Goal: Task Accomplishment & Management: Manage account settings

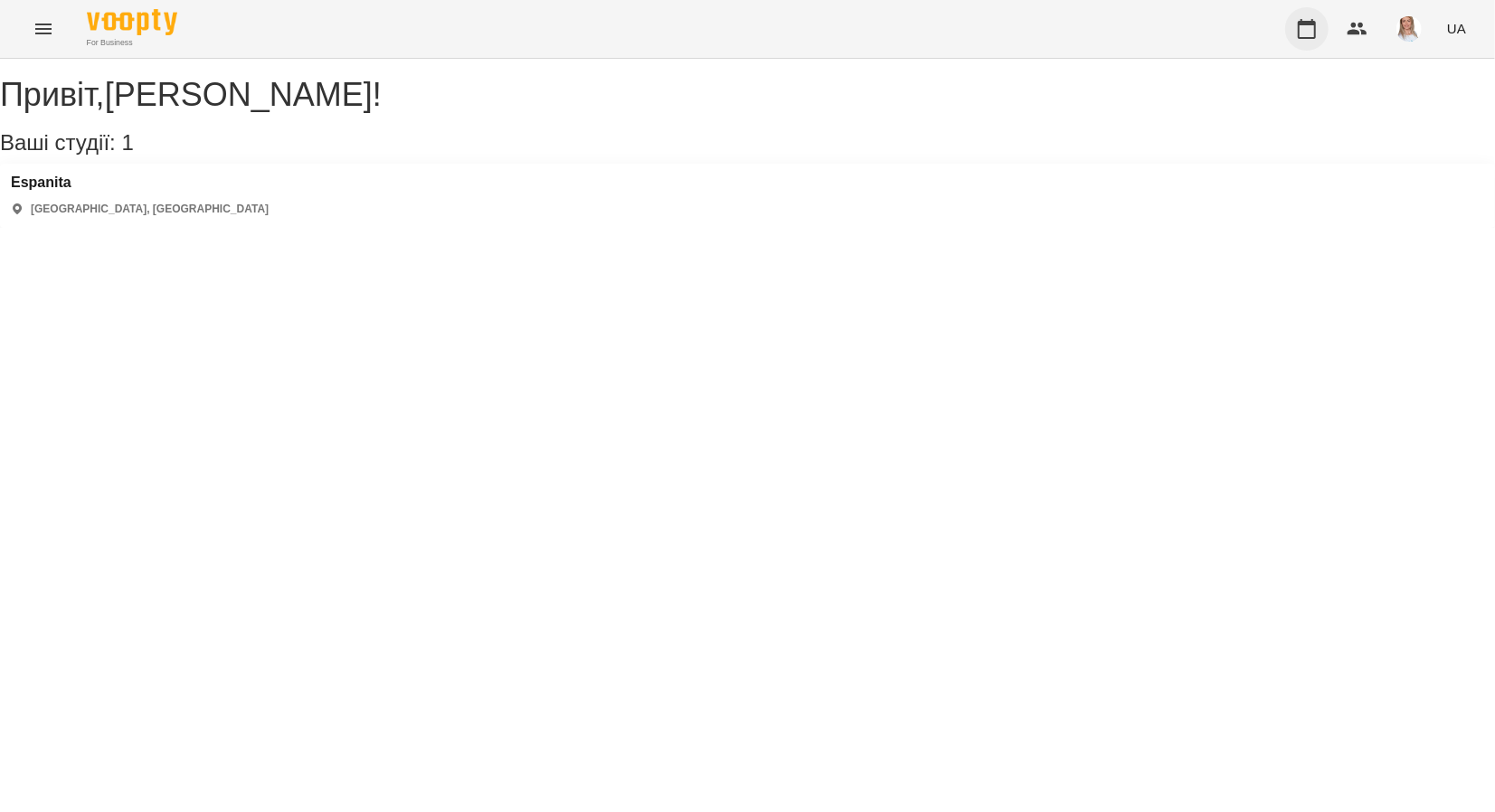
click at [1300, 26] on icon "button" at bounding box center [1306, 28] width 18 height 20
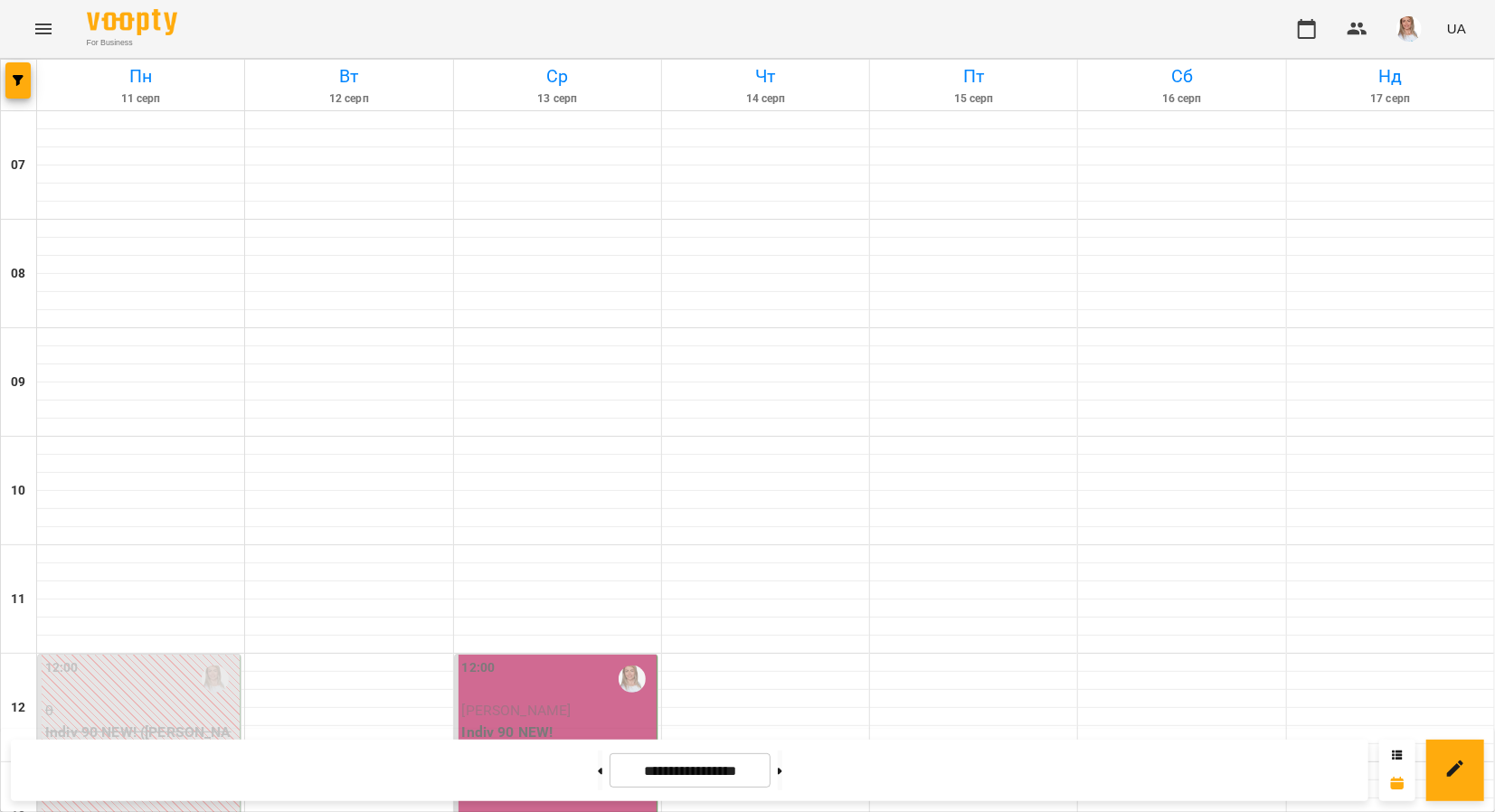
scroll to position [302, 0]
click at [557, 700] on p "[PERSON_NAME]" at bounding box center [557, 710] width 190 height 21
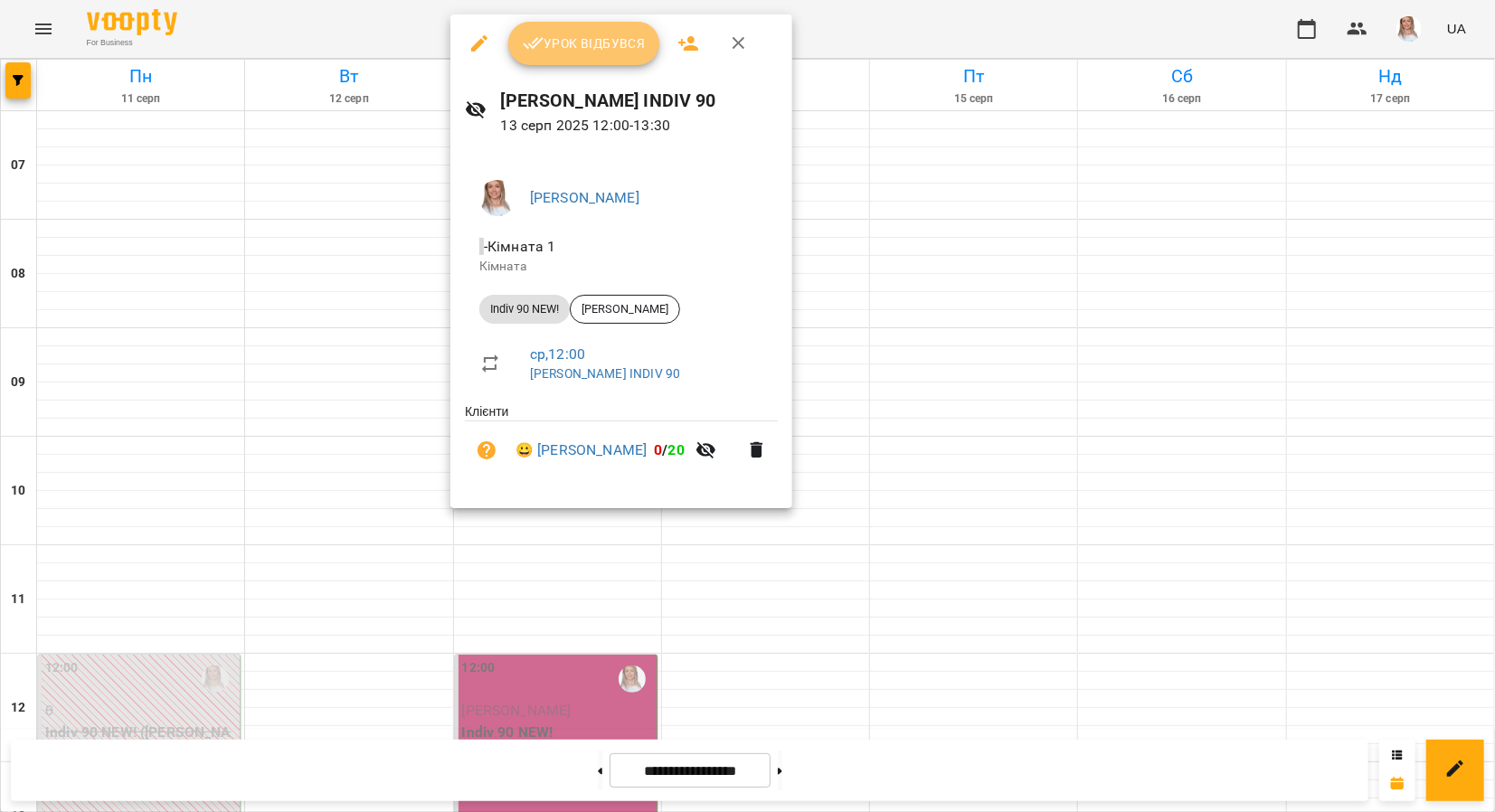
click at [593, 33] on span "Урок відбувся" at bounding box center [585, 43] width 123 height 21
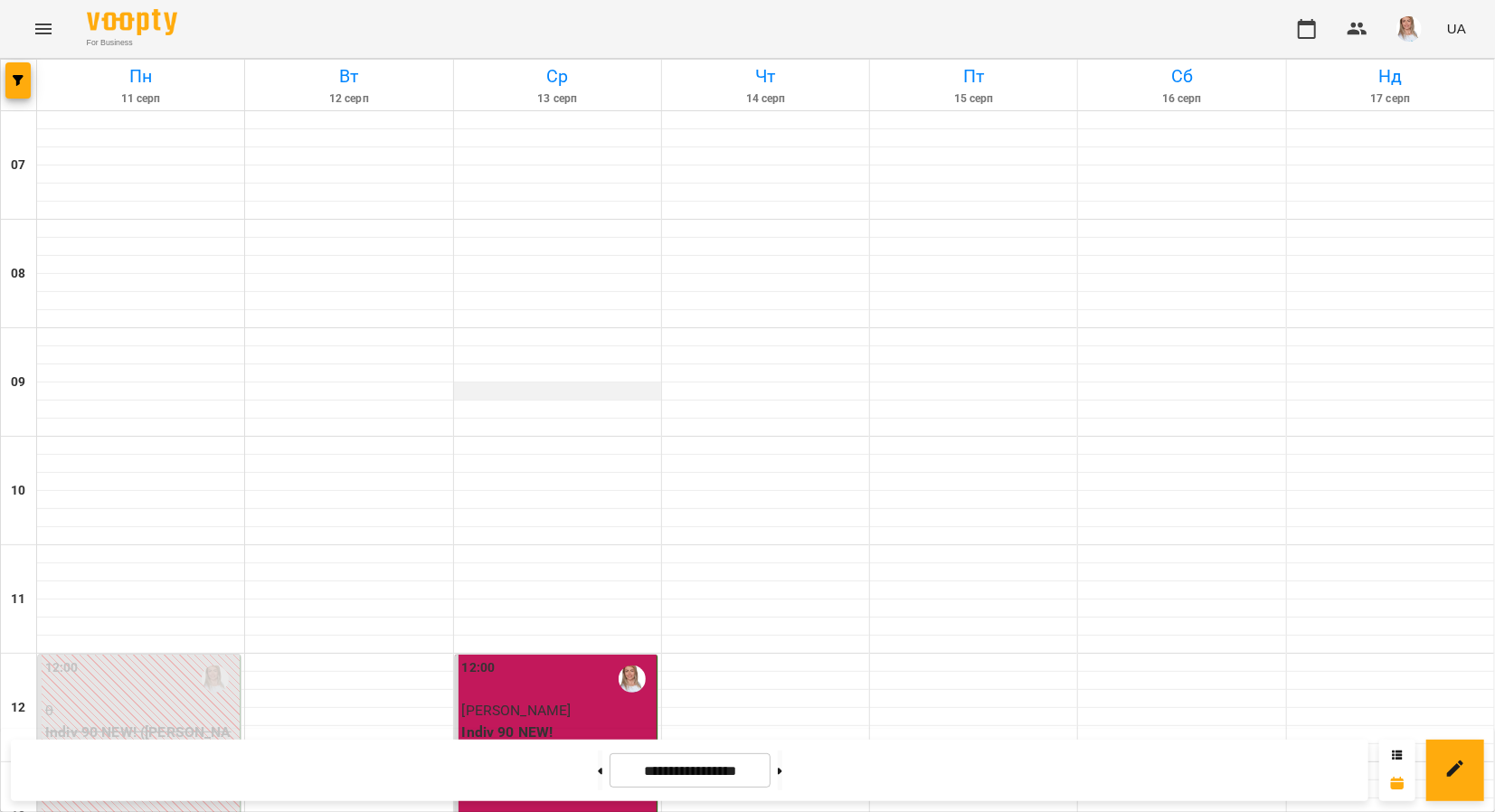
scroll to position [633, 0]
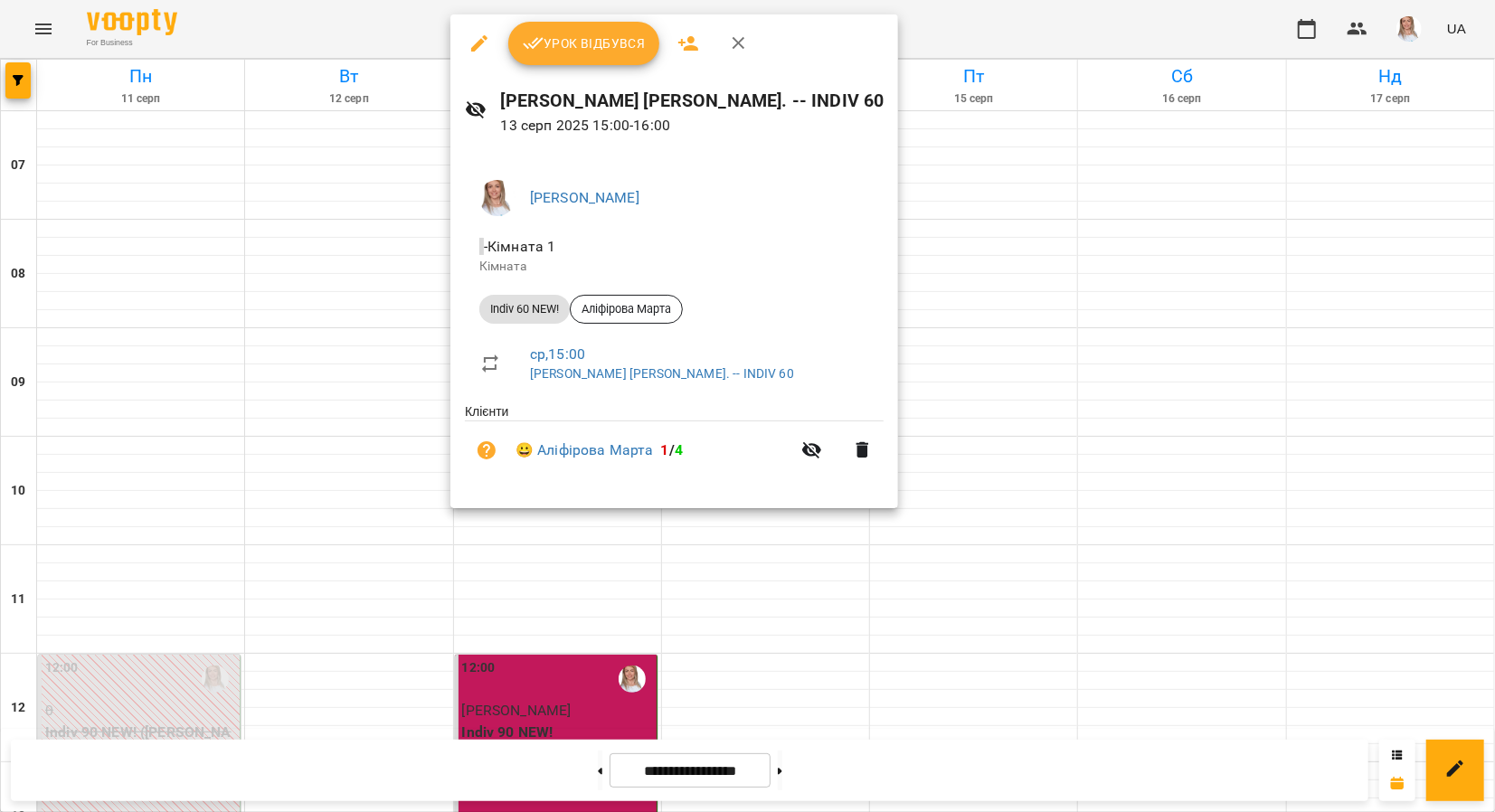
click at [557, 33] on span "Урок відбувся" at bounding box center [585, 43] width 123 height 21
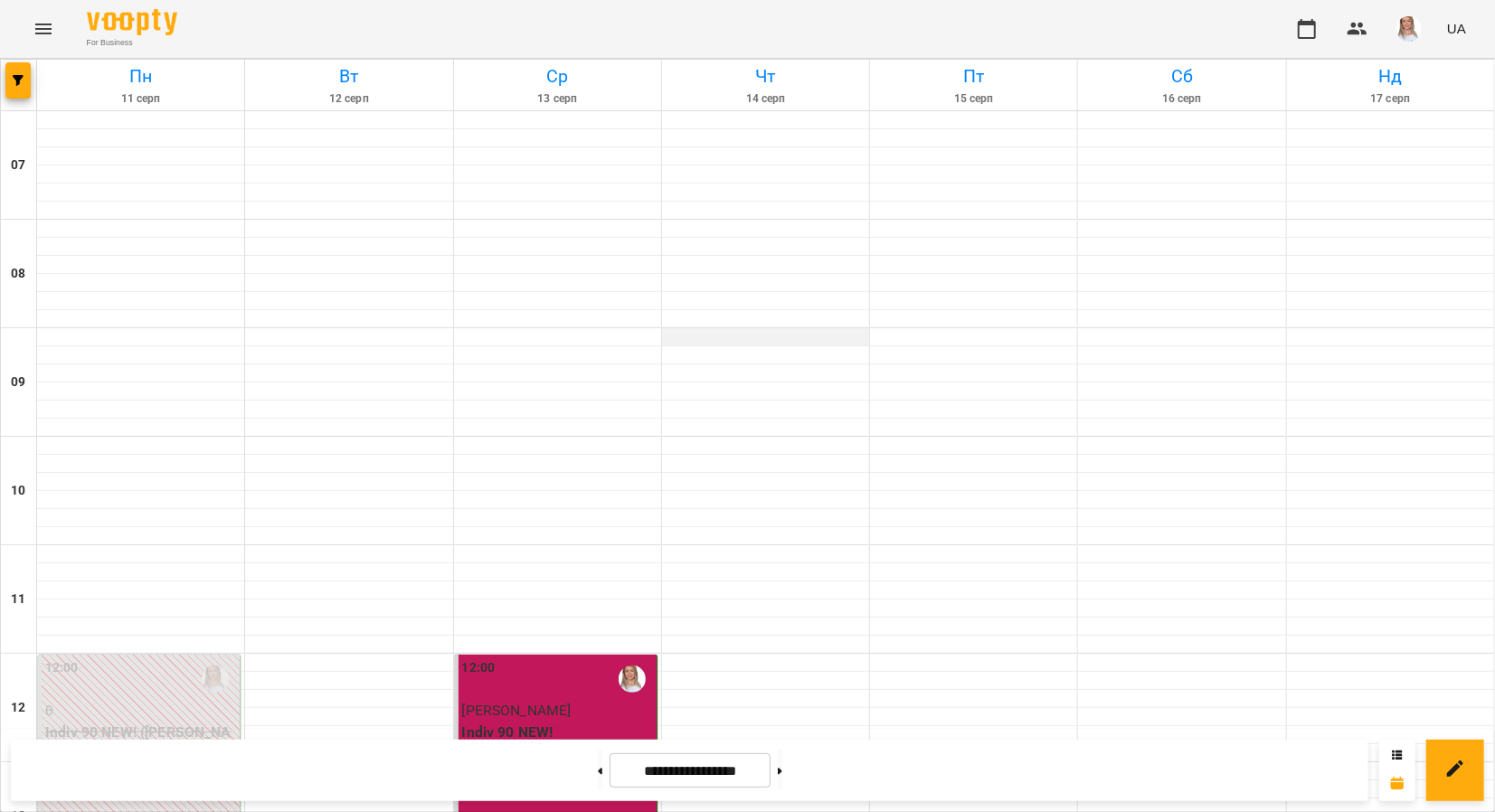
scroll to position [995, 0]
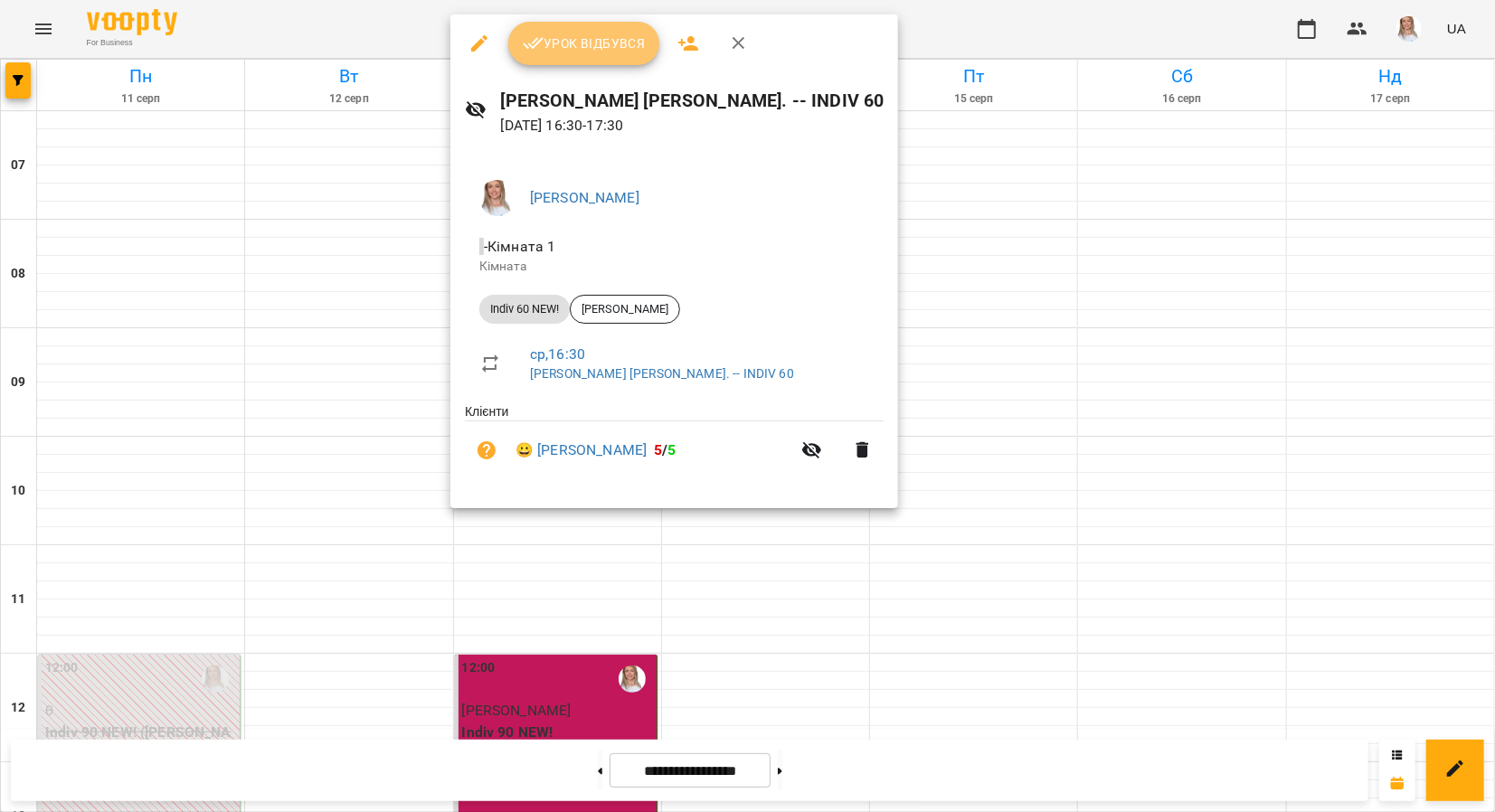
click at [582, 43] on span "Урок відбувся" at bounding box center [585, 43] width 123 height 21
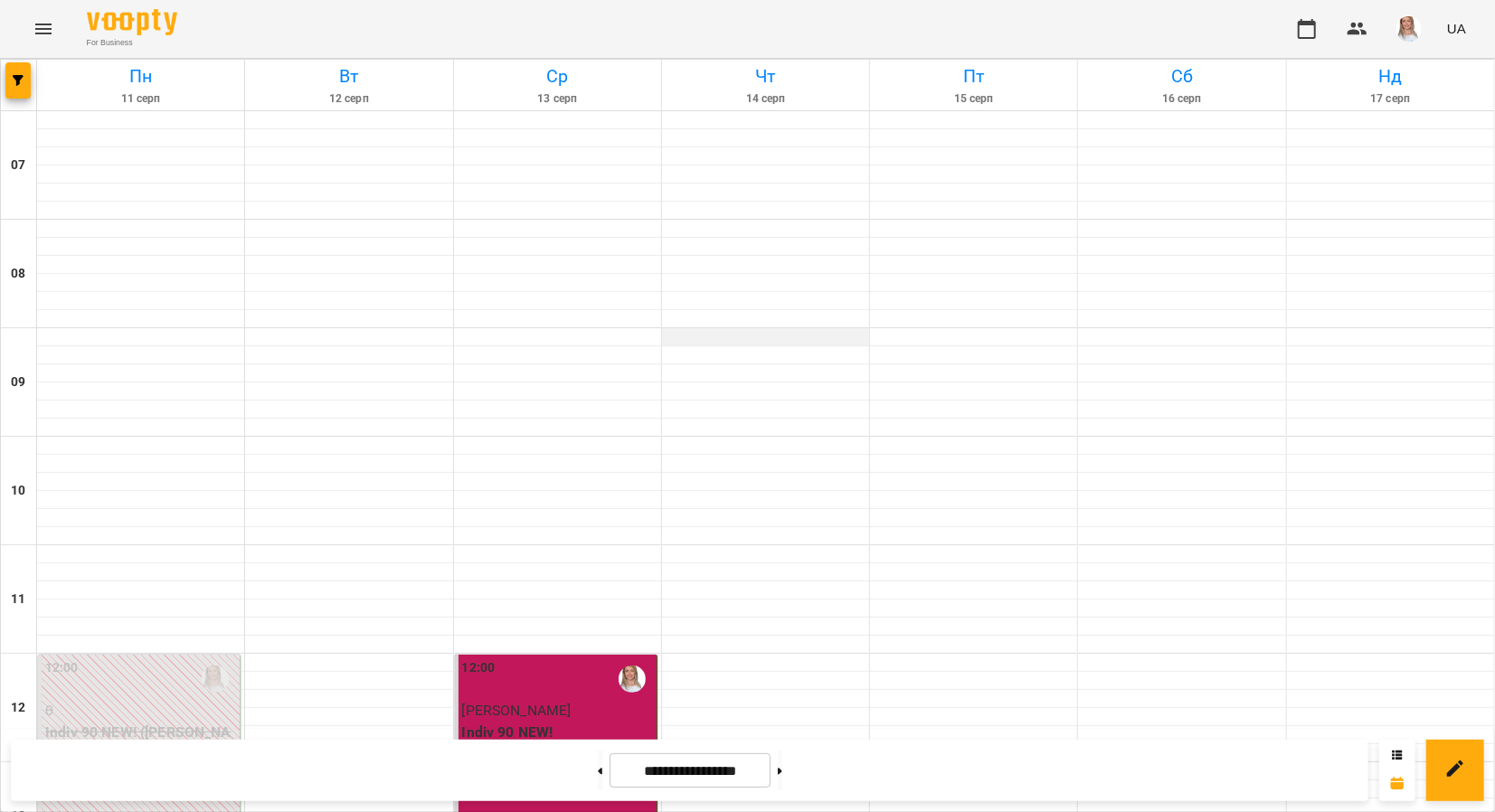
scroll to position [904, 0]
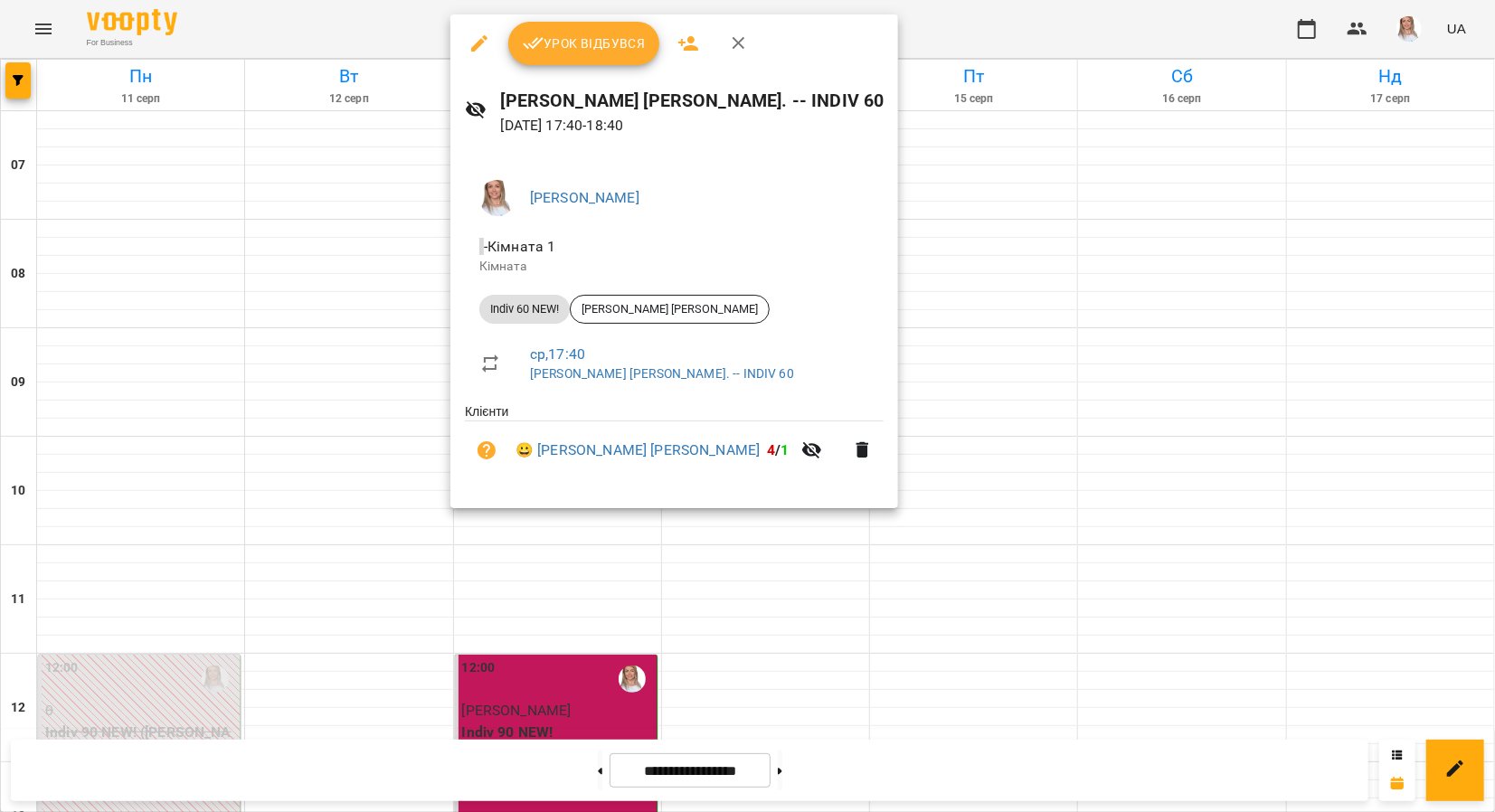
click at [569, 40] on span "Урок відбувся" at bounding box center [585, 43] width 123 height 21
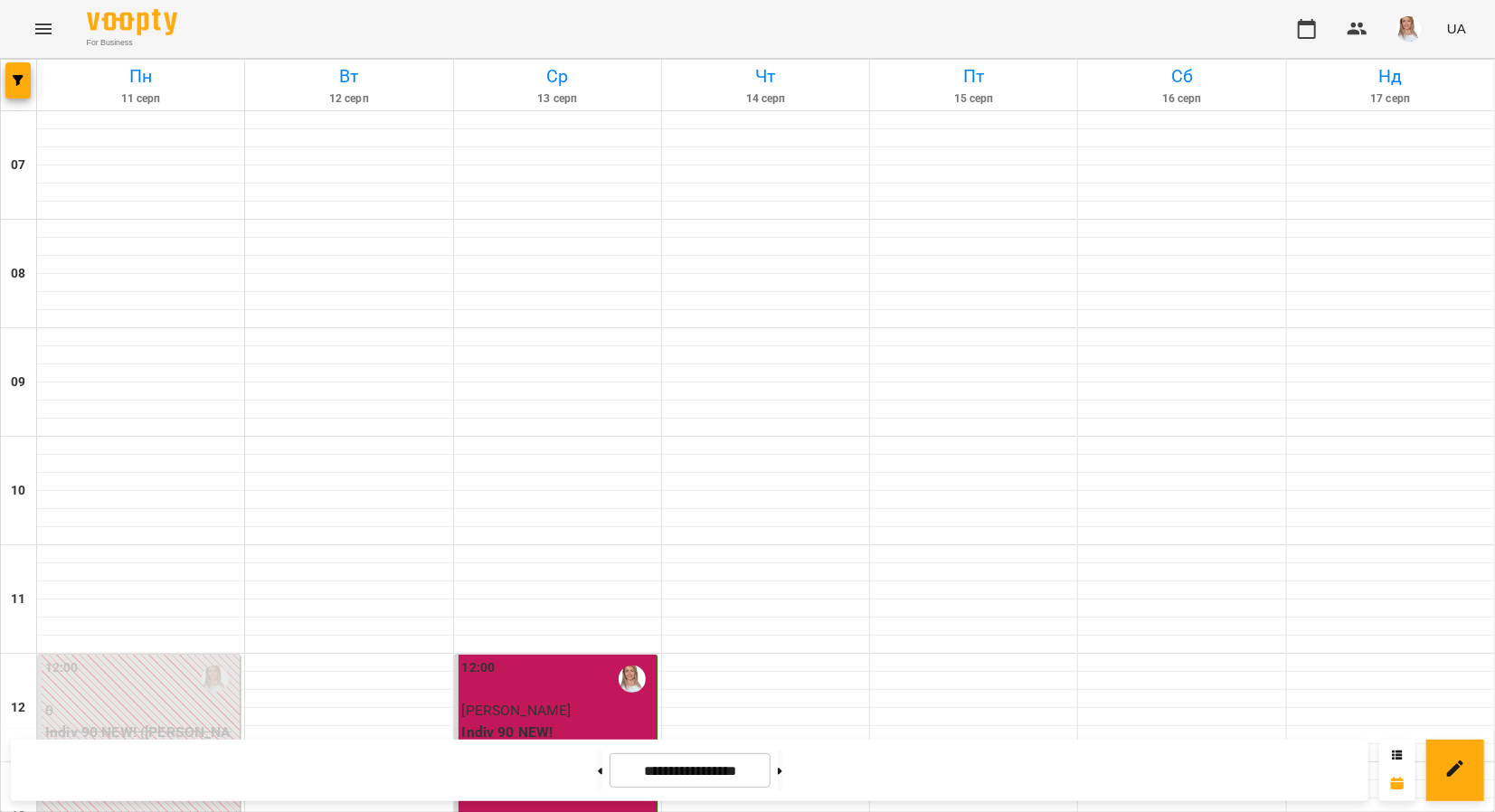
scroll to position [573, 0]
click at [783, 777] on button at bounding box center [780, 770] width 5 height 40
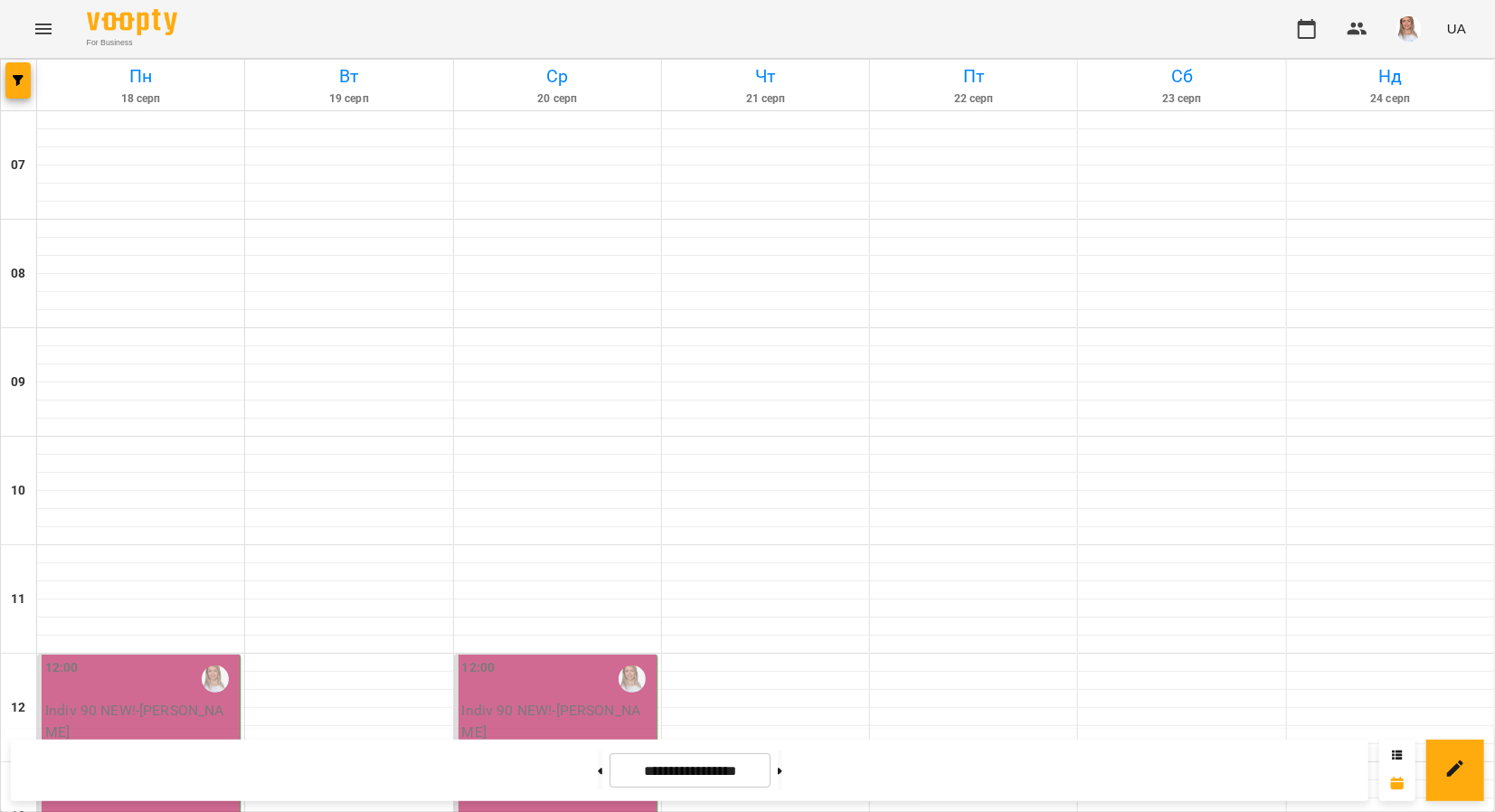
scroll to position [754, 0]
click at [783, 763] on button at bounding box center [780, 770] width 5 height 40
click at [783, 767] on button at bounding box center [780, 770] width 5 height 40
click at [783, 763] on button at bounding box center [780, 770] width 5 height 40
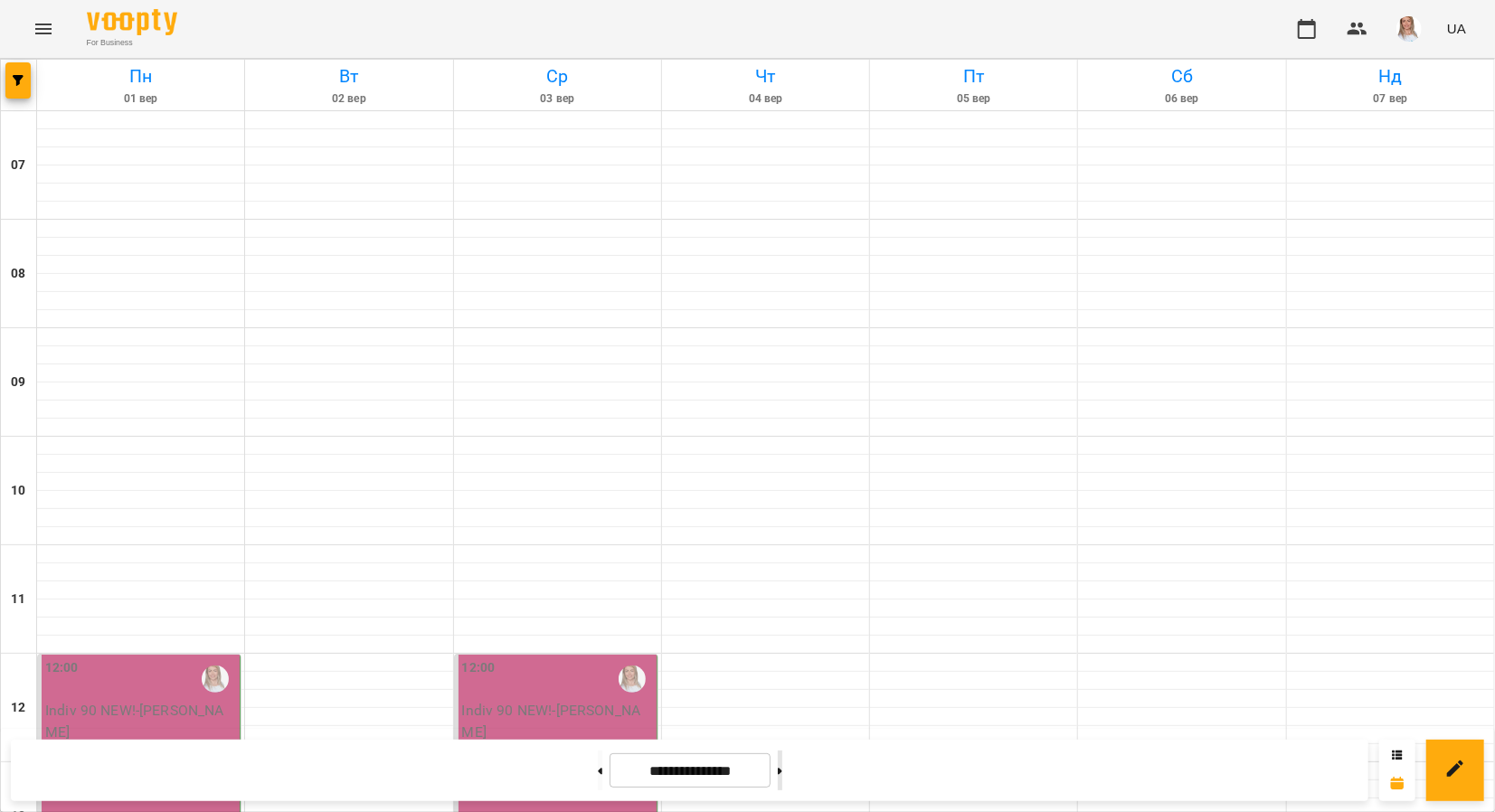
type input "**********"
